Goal: Task Accomplishment & Management: Complete application form

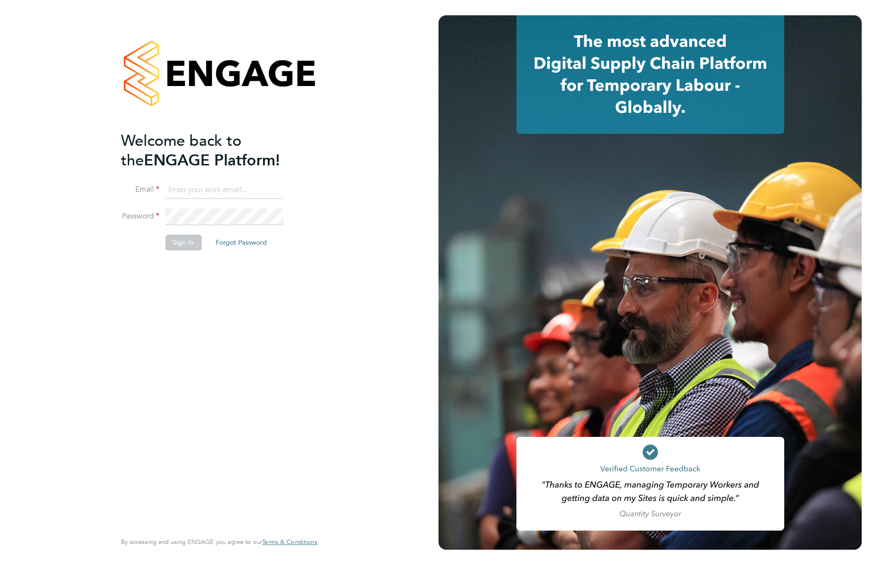
type input "support@engagelabs.io"
click at [175, 241] on button "Sign In" at bounding box center [183, 242] width 36 height 15
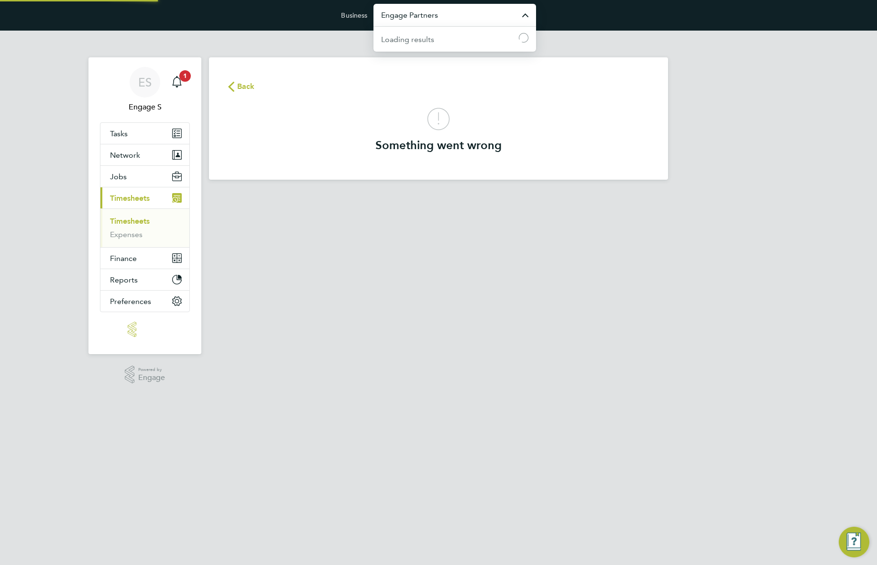
click at [425, 22] on input "Engage Partners" at bounding box center [454, 15] width 163 height 22
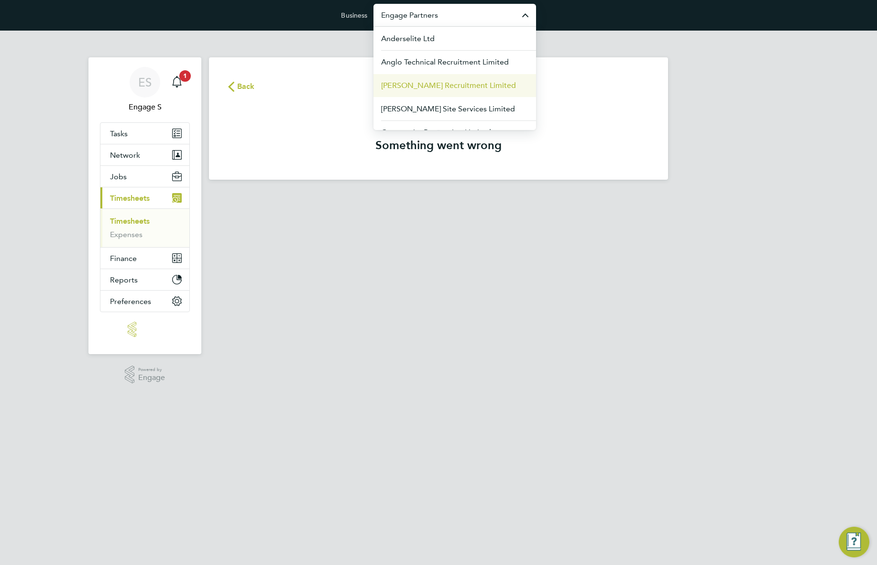
click at [432, 92] on li "Berry Recruitment Limited" at bounding box center [454, 85] width 163 height 23
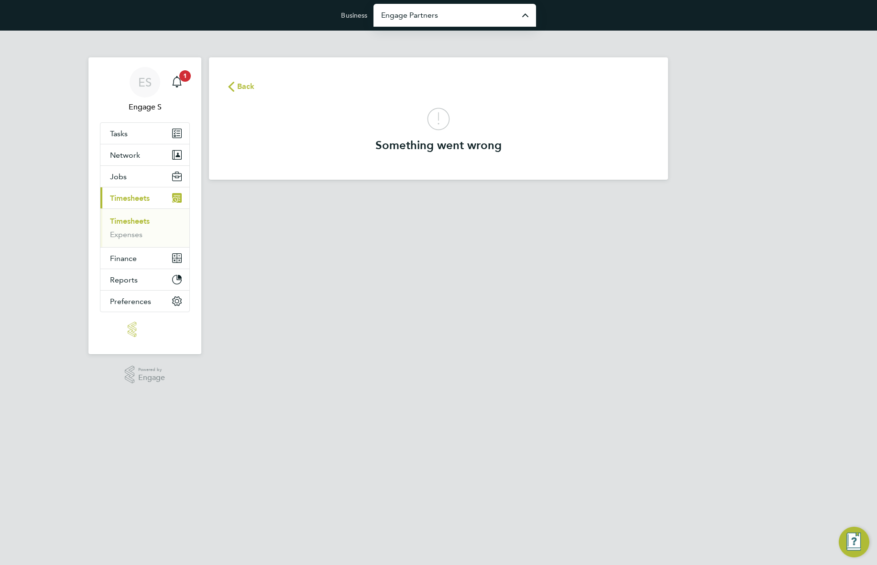
type input "Berry Recruitment Limited"
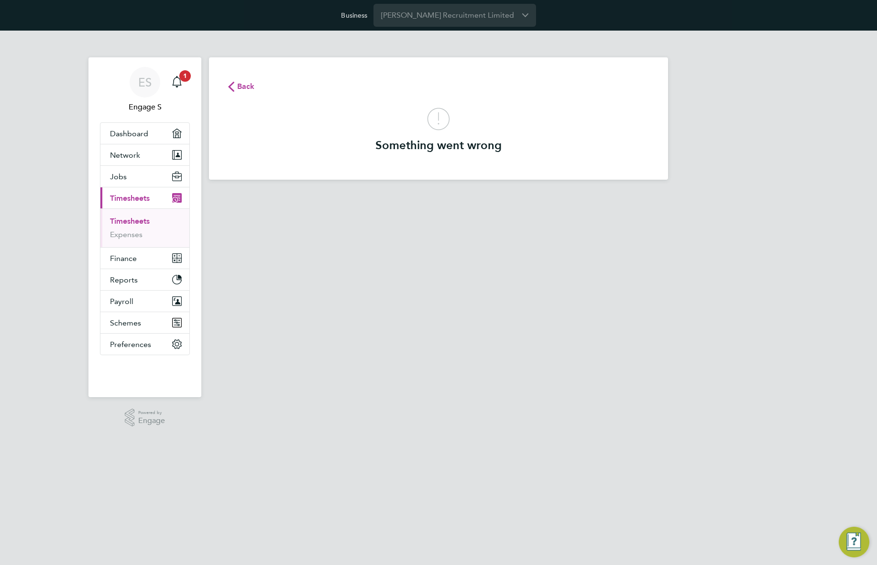
click at [425, 15] on input "Berry Recruitment Limited" at bounding box center [454, 15] width 163 height 22
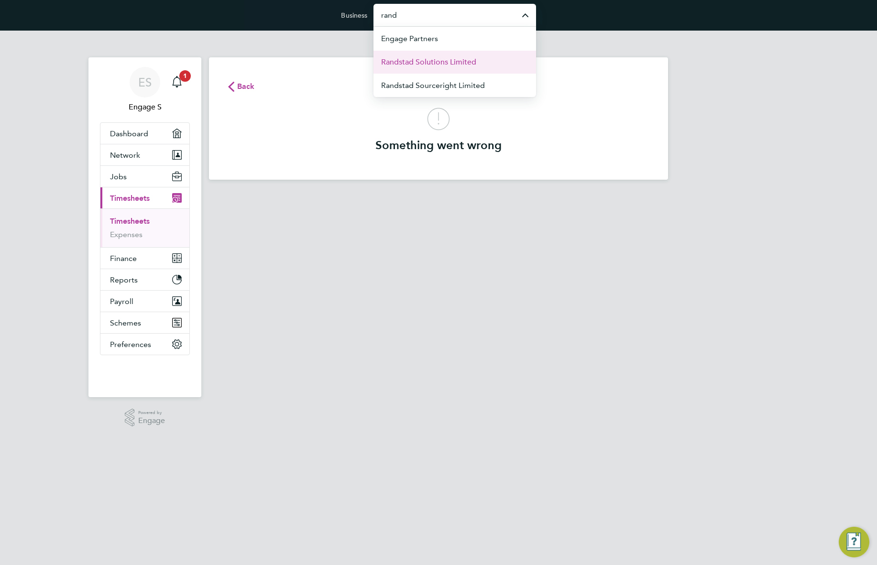
click at [432, 59] on span "Randstad Solutions Limited" at bounding box center [428, 61] width 95 height 11
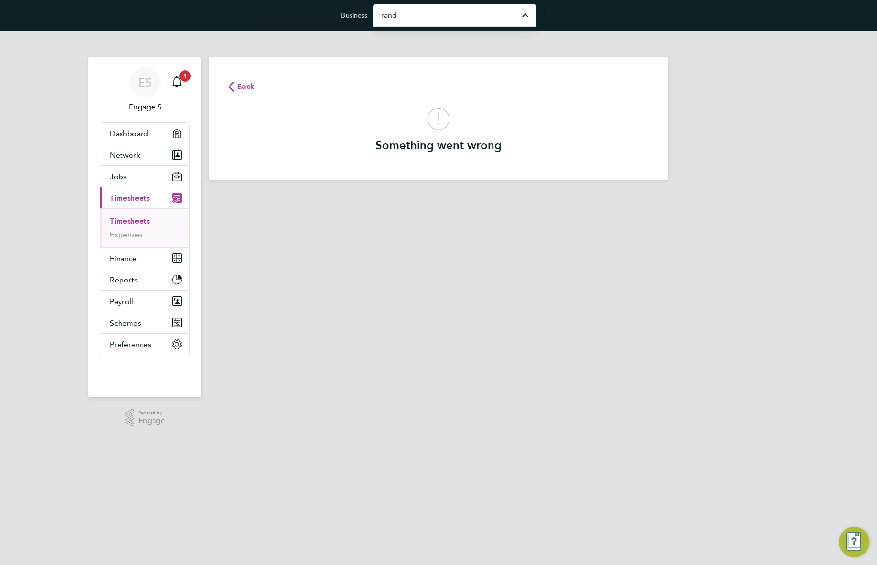
type input "Randstad Solutions Limited"
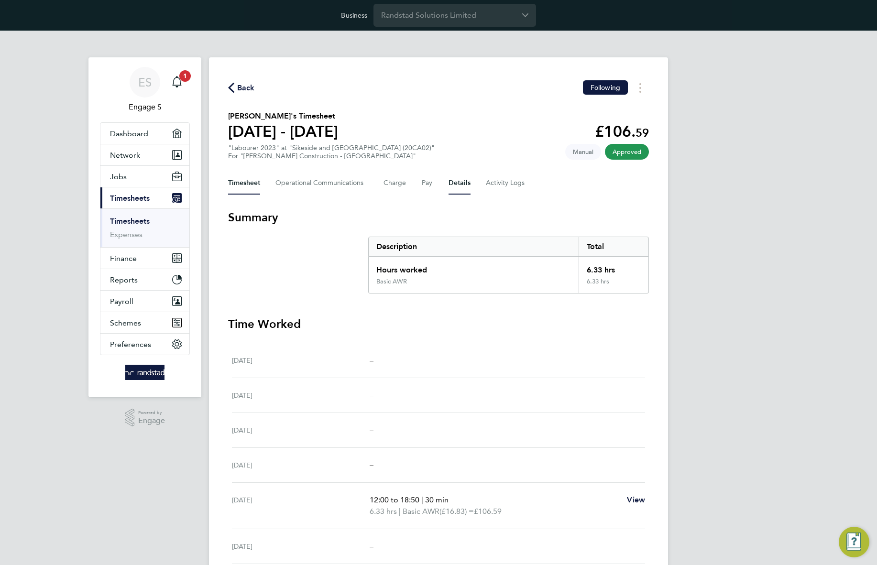
click at [458, 186] on button "Details" at bounding box center [459, 183] width 22 height 23
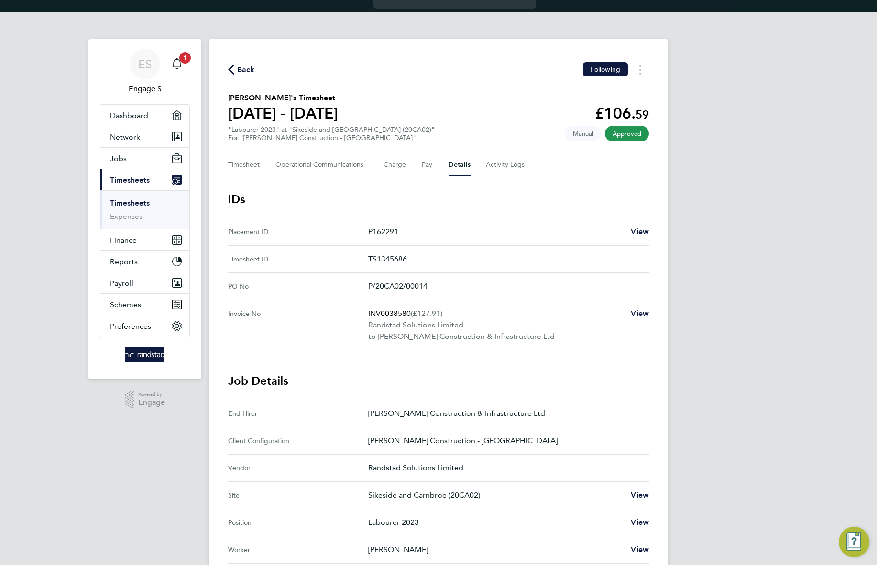
scroll to position [148, 0]
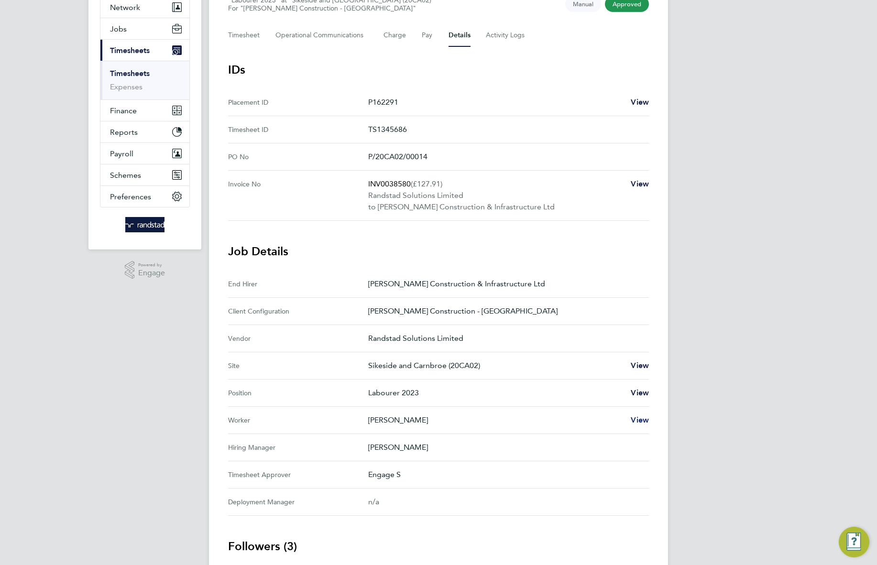
click at [638, 418] on span "View" at bounding box center [639, 419] width 18 height 9
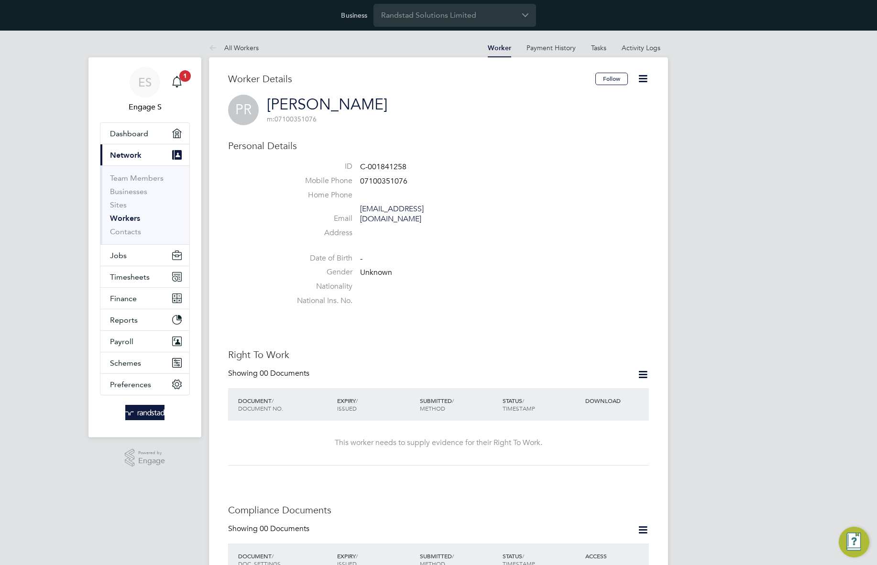
click at [640, 77] on icon at bounding box center [643, 79] width 12 height 12
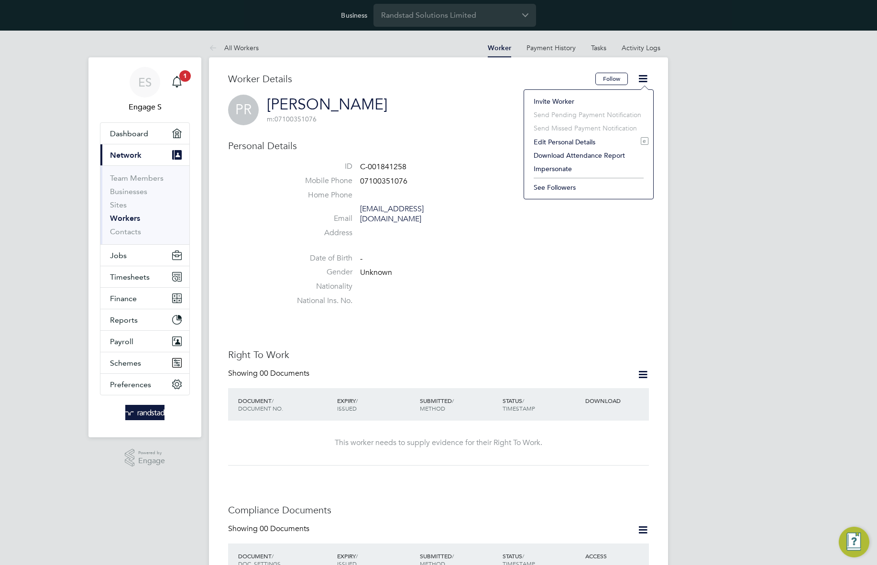
click at [541, 167] on li "Impersonate" at bounding box center [588, 168] width 119 height 13
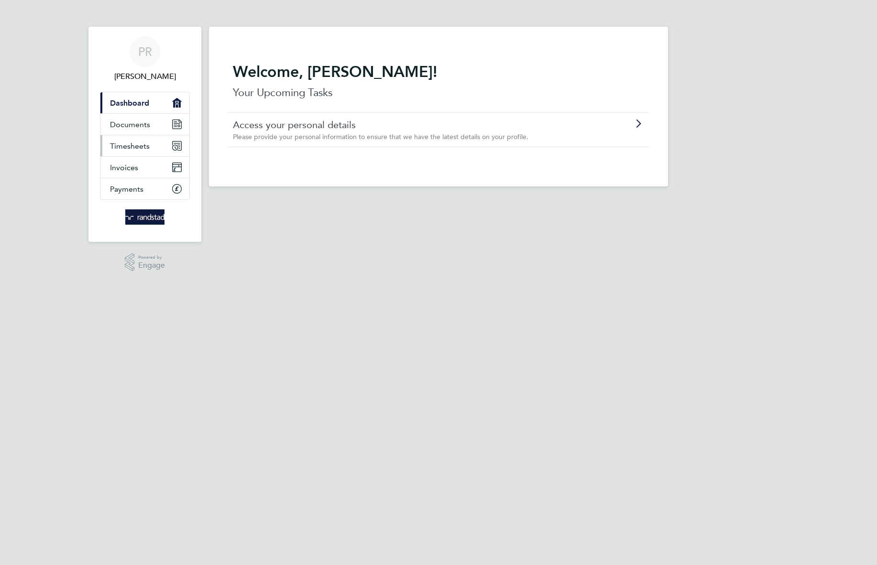
click at [139, 146] on span "Timesheets" at bounding box center [130, 145] width 40 height 9
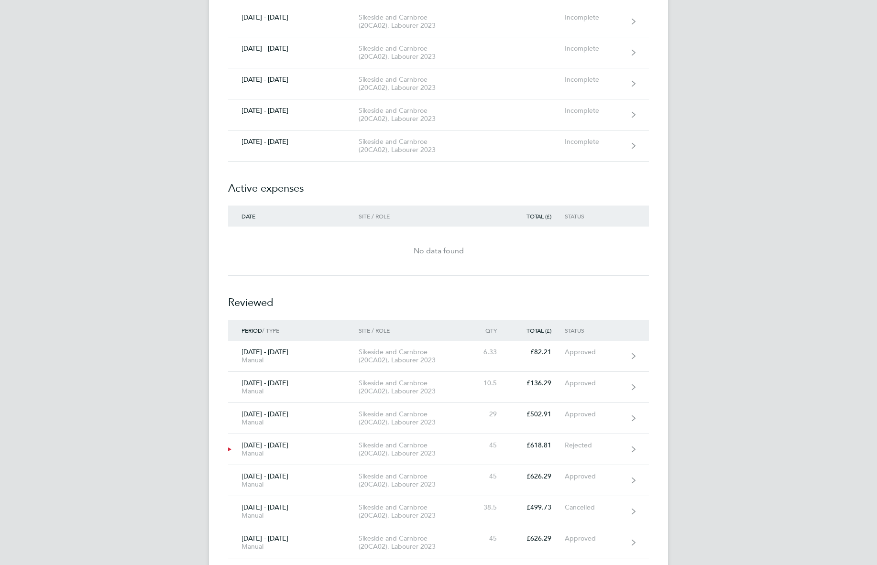
scroll to position [3253, 0]
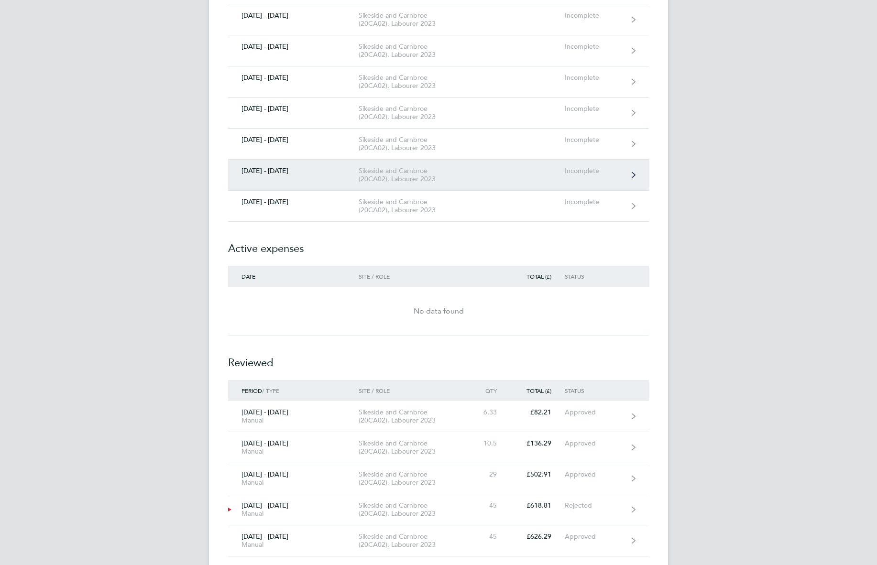
click at [425, 171] on div "Sikeside and Carnbroe (20CA02), Labourer 2023" at bounding box center [412, 175] width 109 height 16
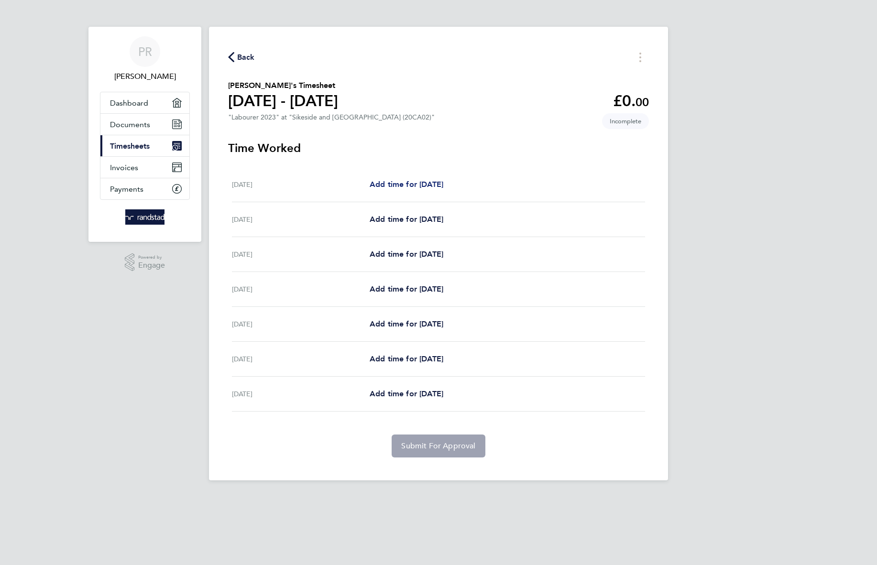
click at [422, 182] on span "Add time for Sat 06 Sep" at bounding box center [406, 184] width 74 height 9
select select "30"
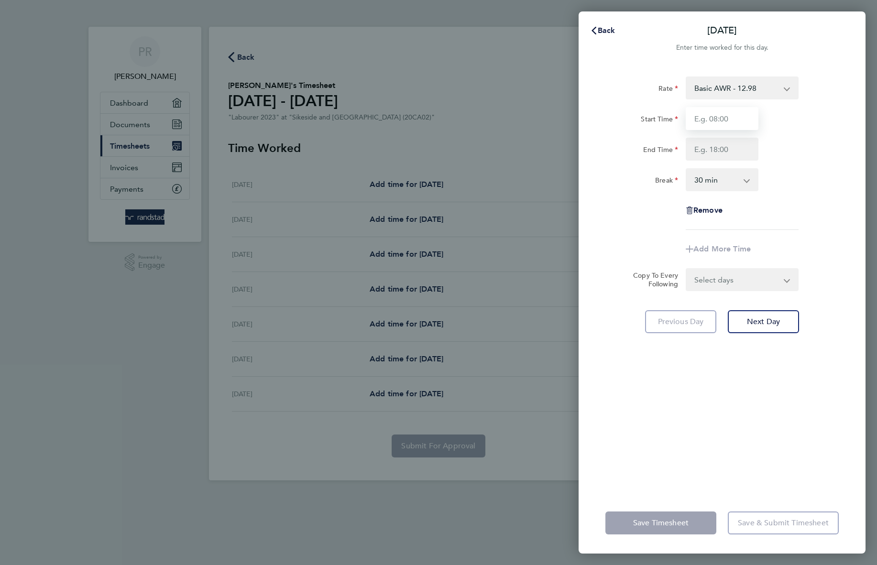
click at [721, 111] on input "Start Time" at bounding box center [721, 118] width 73 height 23
type input "11:00"
click at [701, 161] on div "Rate Basic AWR - 12.98 Overtime 1 - 19.47 Overtime 3 - 25.95 Start Time 11:00 E…" at bounding box center [721, 152] width 233 height 153
click at [695, 146] on input "End Time" at bounding box center [721, 149] width 73 height 23
type input "22:00"
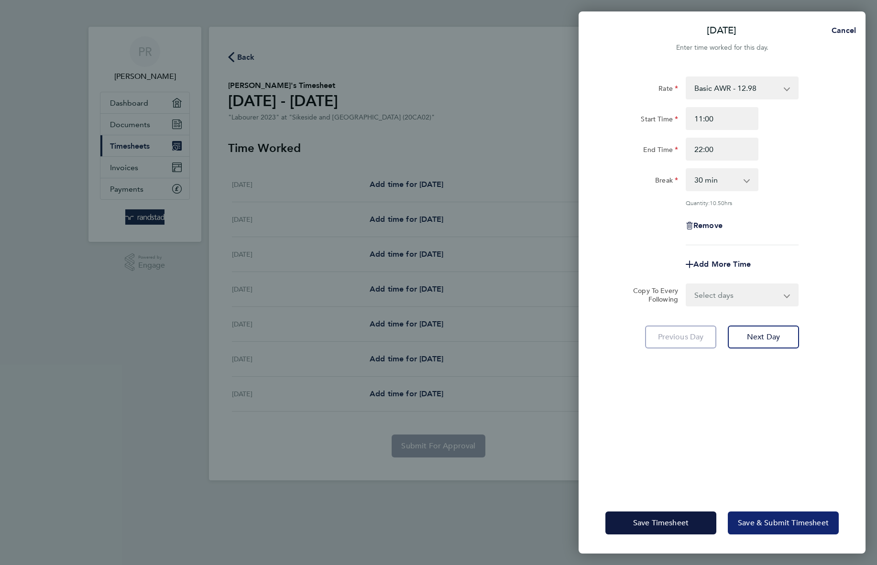
click at [763, 522] on span "Save & Submit Timesheet" at bounding box center [783, 523] width 91 height 10
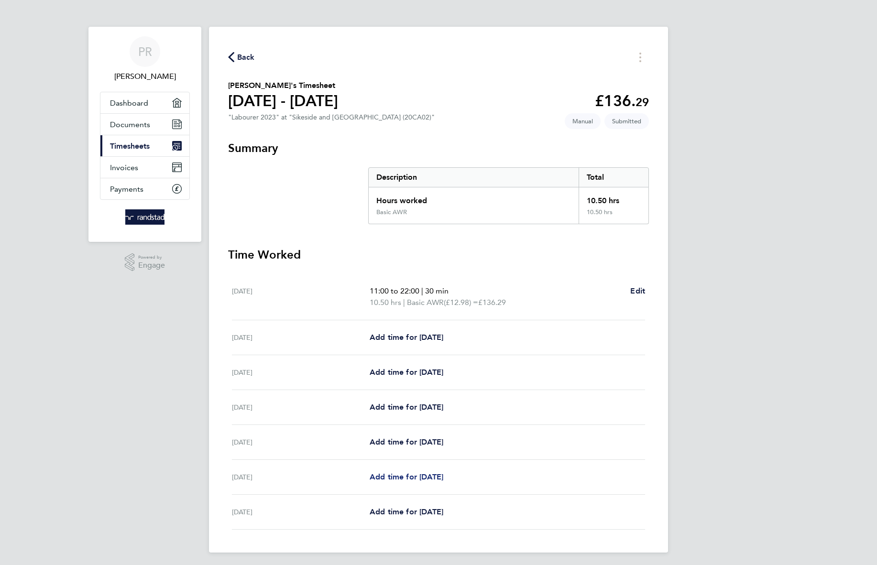
click at [430, 476] on span "Add time for Thu 11 Sep" at bounding box center [406, 476] width 74 height 9
select select "30"
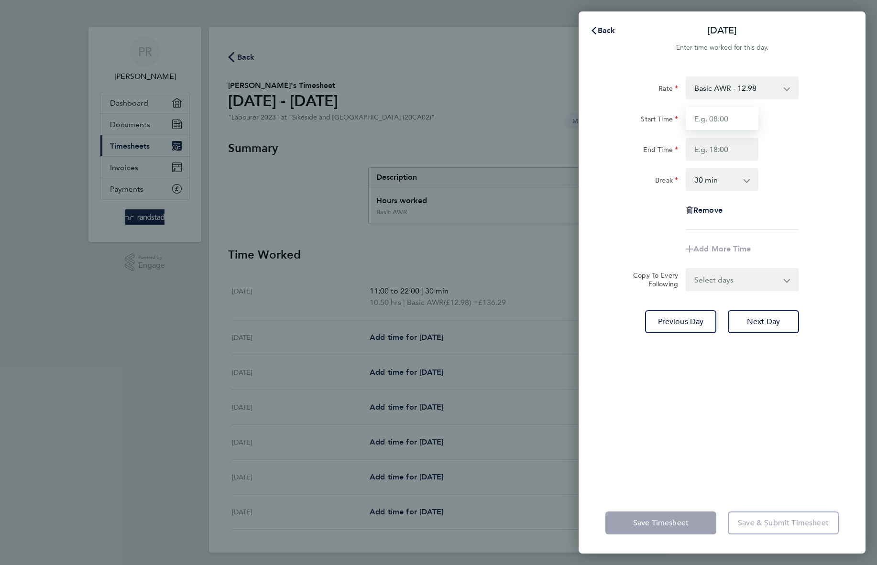
click at [721, 121] on input "Start Time" at bounding box center [721, 118] width 73 height 23
type input "11:00"
click at [695, 148] on input "End Time" at bounding box center [721, 149] width 73 height 23
type input "22:00"
click at [648, 211] on div "Rate Basic AWR - 12.98 Overtime 1 - 19.47 Overtime 3 - 25.95 Start Time 11:00 E…" at bounding box center [721, 152] width 233 height 153
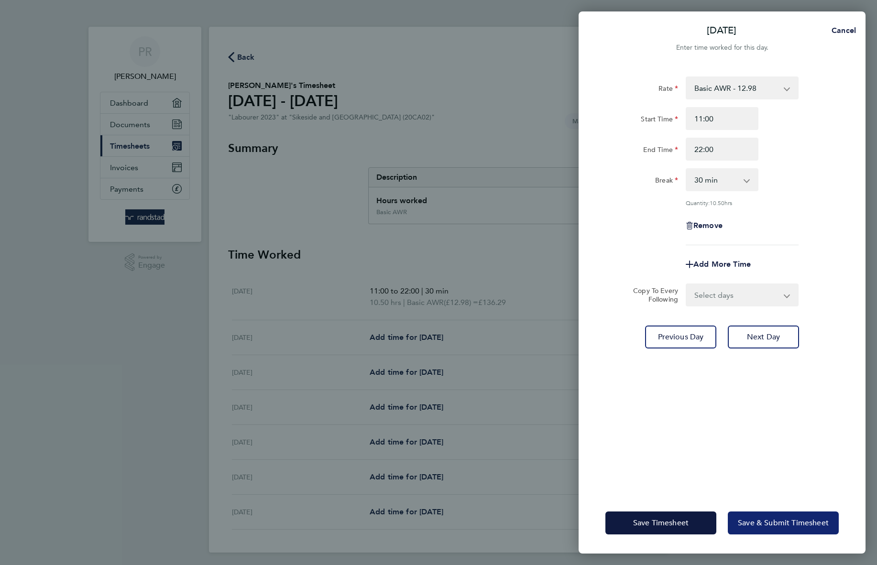
drag, startPoint x: 792, startPoint y: 510, endPoint x: 791, endPoint y: 517, distance: 6.8
click at [792, 512] on div "Save Timesheet Save & Submit Timesheet" at bounding box center [721, 522] width 287 height 61
click at [791, 526] on span "Save & Submit Timesheet" at bounding box center [783, 523] width 91 height 10
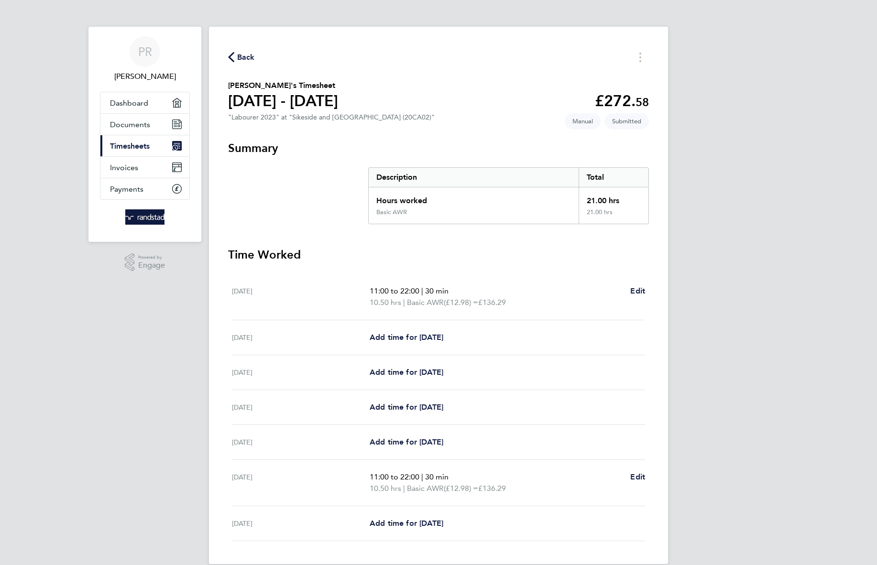
click at [238, 55] on span "Back" at bounding box center [246, 57] width 18 height 11
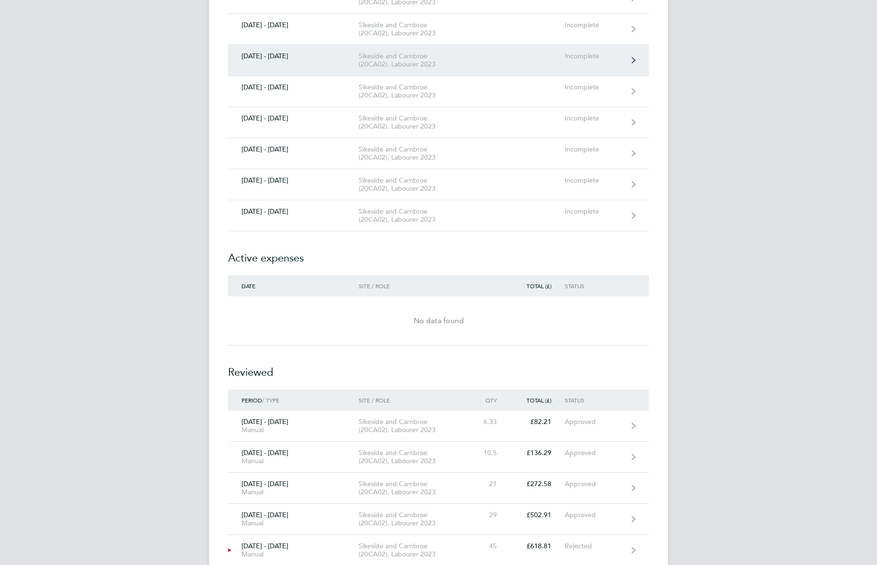
scroll to position [3218, 0]
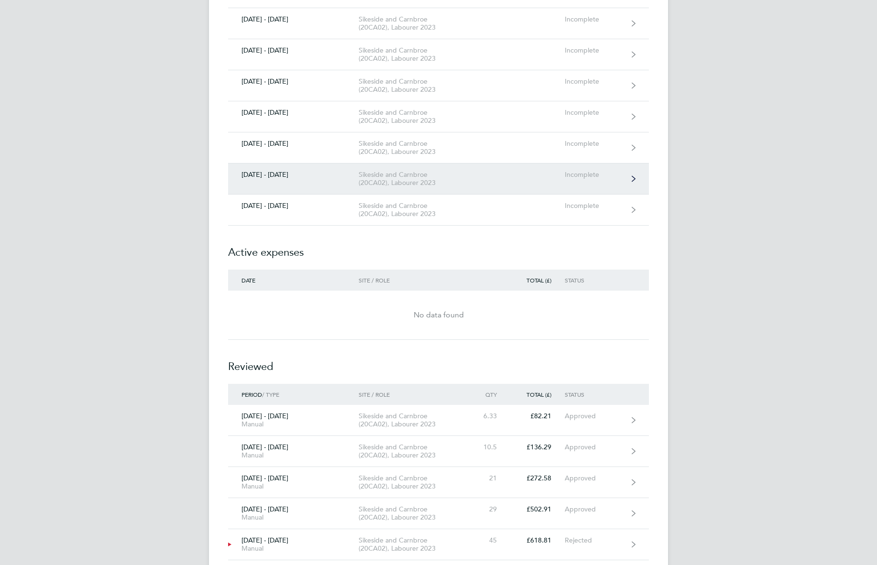
click at [383, 178] on div "Sikeside and Carnbroe (20CA02), Labourer 2023" at bounding box center [412, 179] width 109 height 16
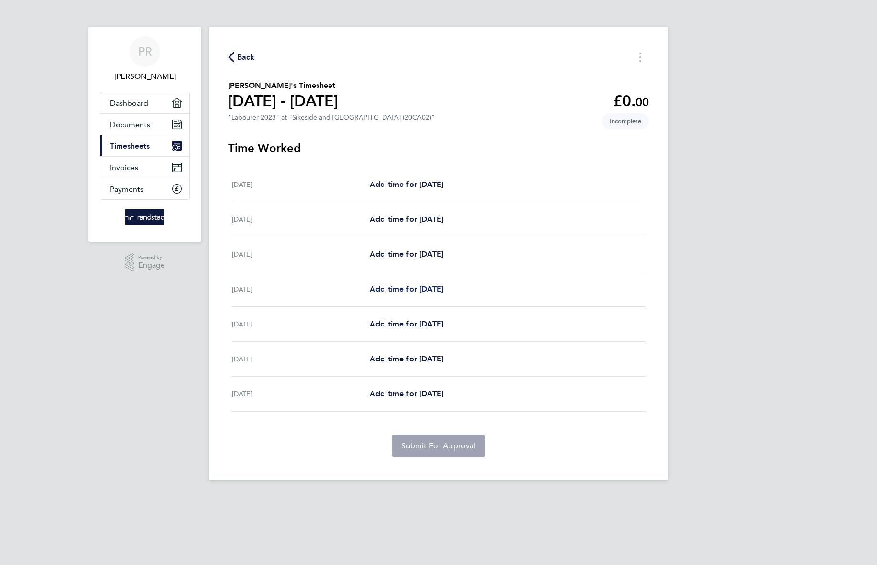
click at [443, 291] on span "Add time for Tue 02 Sep" at bounding box center [406, 288] width 74 height 9
select select "30"
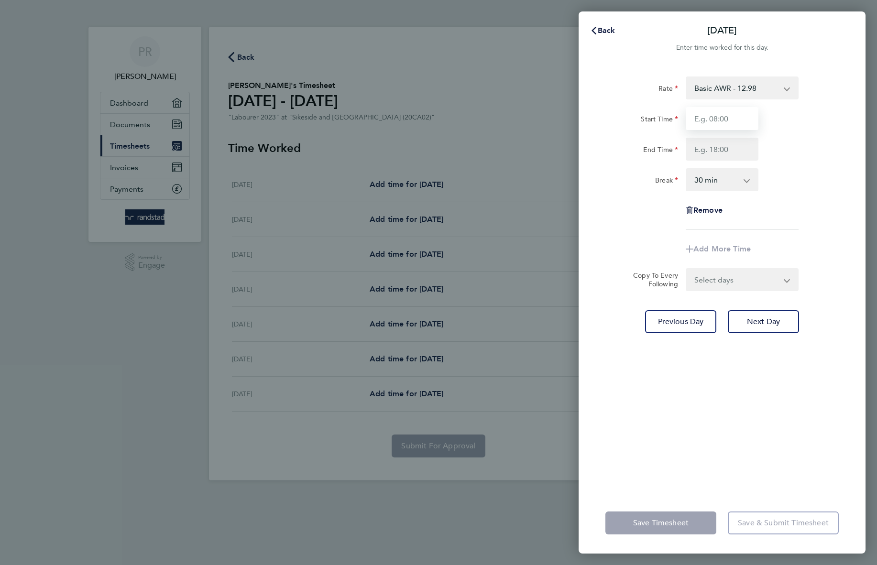
click at [727, 114] on input "Start Time" at bounding box center [721, 118] width 73 height 23
type input "11:00"
type input "22:00"
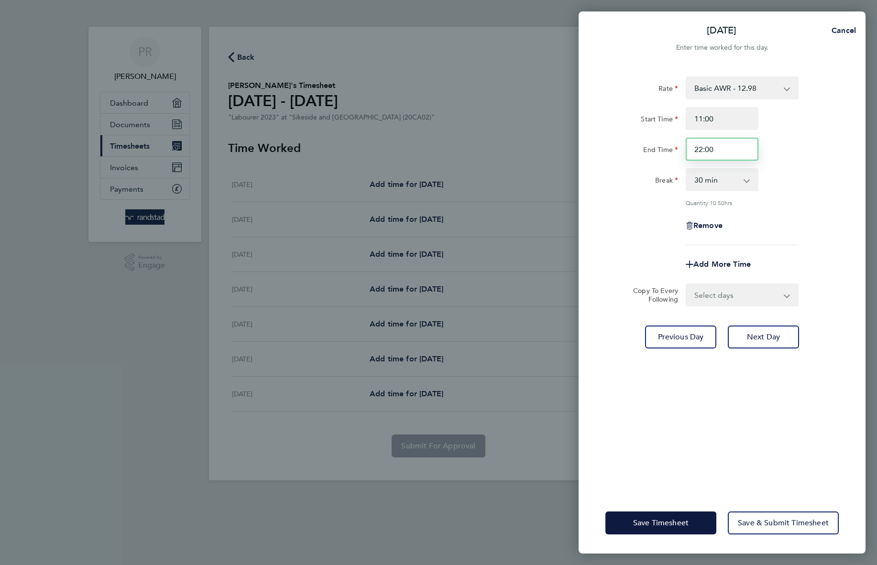
click at [717, 157] on input "22:00" at bounding box center [721, 149] width 73 height 23
click at [749, 305] on div "Rate Basic AWR - 12.98 Overtime 1 - 19.47 Overtime 3 - 25.95 Start Time 11:00 E…" at bounding box center [721, 278] width 287 height 427
click at [752, 296] on select "Select days Day Wednesday Thursday Friday" at bounding box center [736, 294] width 100 height 21
select select "DAY"
click at [686, 284] on select "Select days Day Wednesday Thursday Friday" at bounding box center [736, 294] width 100 height 21
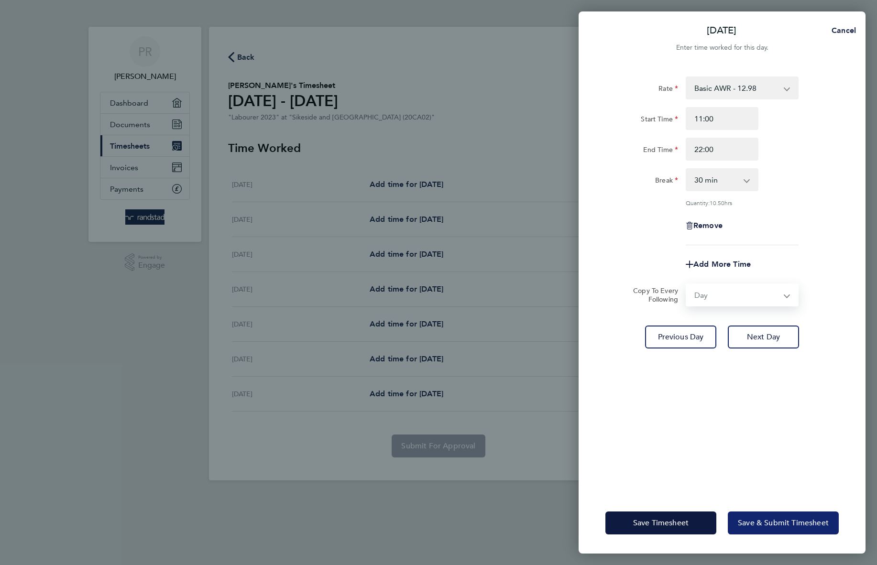
select select "2025-09-05"
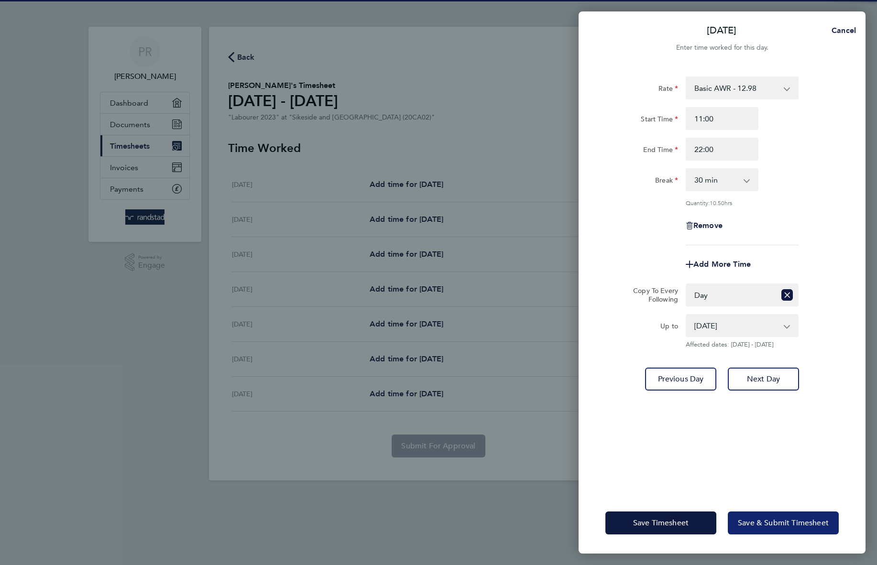
click at [797, 526] on span "Save & Submit Timesheet" at bounding box center [783, 523] width 91 height 10
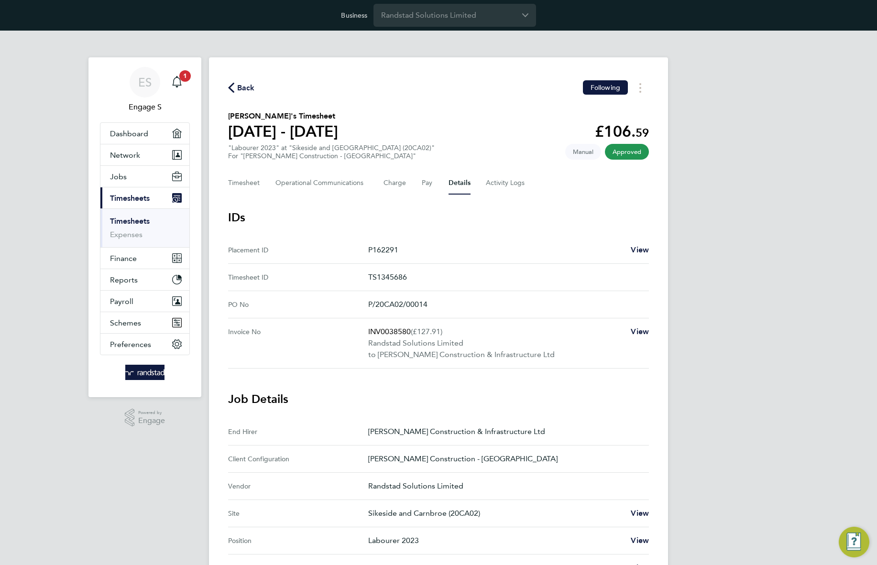
scroll to position [148, 0]
